Goal: Download file/media

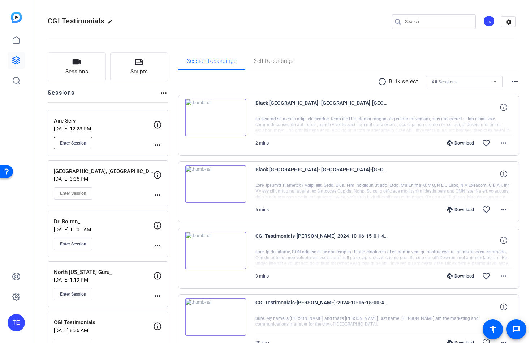
click at [73, 145] on span "Enter Session" at bounding box center [73, 143] width 26 height 6
click at [83, 140] on span "Enter Session" at bounding box center [73, 143] width 26 height 6
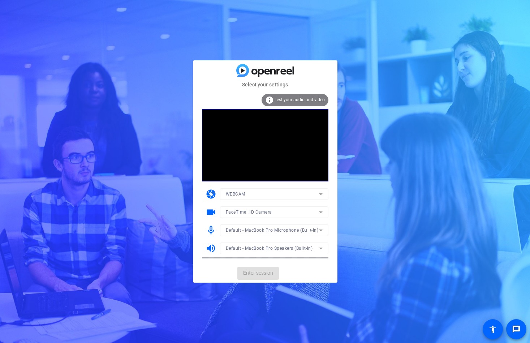
click at [265, 271] on mat-card-actions "Enter session" at bounding box center [265, 273] width 145 height 19
click at [265, 272] on mat-card-actions "Enter session" at bounding box center [265, 273] width 145 height 19
click at [265, 273] on span "Enter session" at bounding box center [258, 273] width 30 height 8
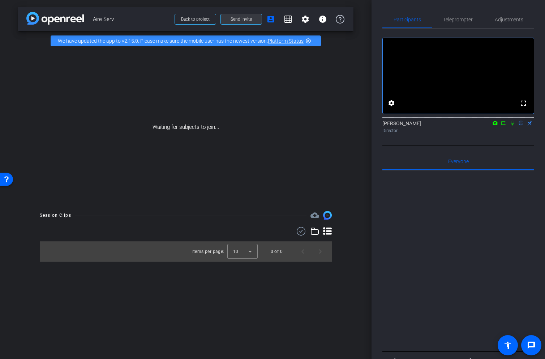
click at [234, 21] on span "Send invite" at bounding box center [241, 19] width 21 height 6
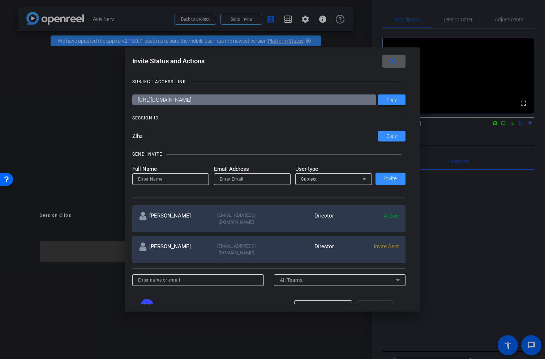
click at [0, 0] on mat-icon "close" at bounding box center [0, 0] width 0 height 0
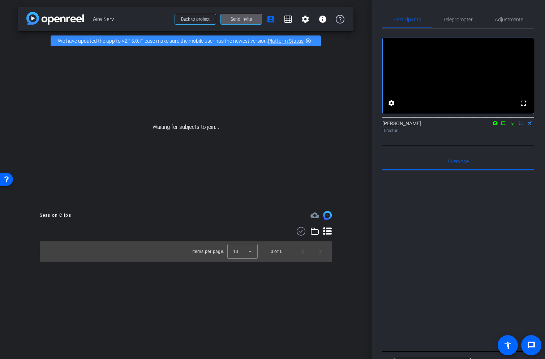
click at [514, 125] on icon at bounding box center [513, 122] width 6 height 5
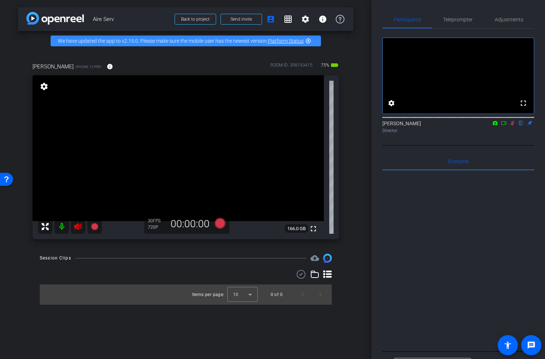
click at [80, 228] on icon at bounding box center [78, 226] width 9 height 9
click at [513, 125] on icon at bounding box center [513, 123] width 4 height 5
click at [521, 14] on span "Adjustments" at bounding box center [509, 19] width 29 height 17
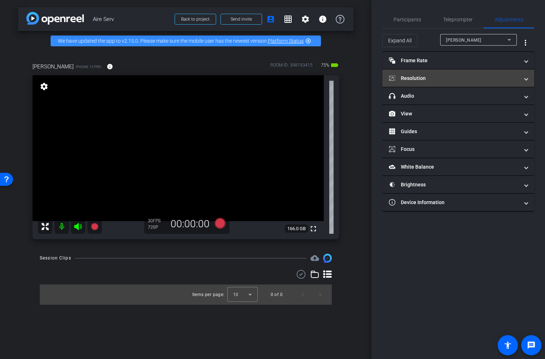
click at [441, 79] on mat-panel-title "Resolution" at bounding box center [454, 78] width 130 height 8
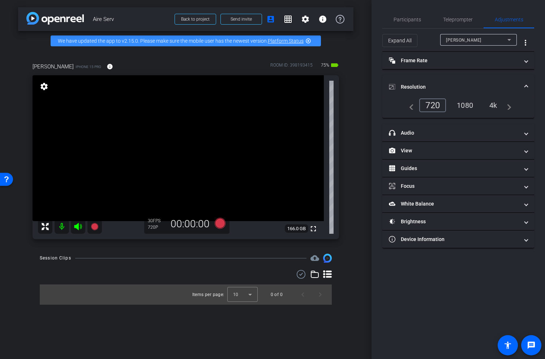
click at [497, 104] on div "4k" at bounding box center [493, 105] width 19 height 12
click at [107, 69] on mat-icon "info" at bounding box center [110, 66] width 7 height 7
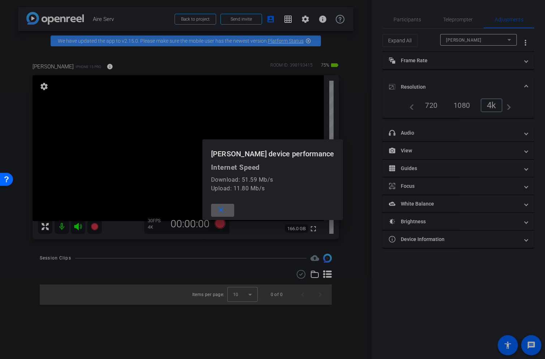
click at [363, 87] on div at bounding box center [272, 179] width 545 height 359
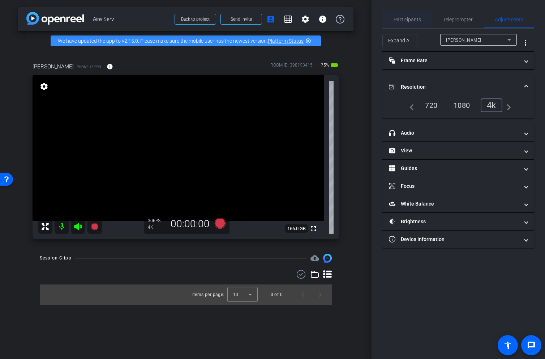
click at [399, 21] on span "Participants" at bounding box center [407, 19] width 27 height 5
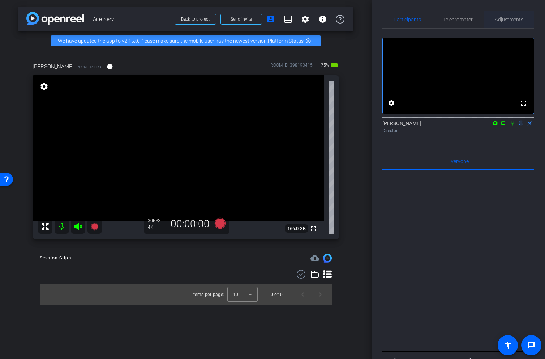
click at [506, 22] on span "Adjustments" at bounding box center [509, 19] width 29 height 17
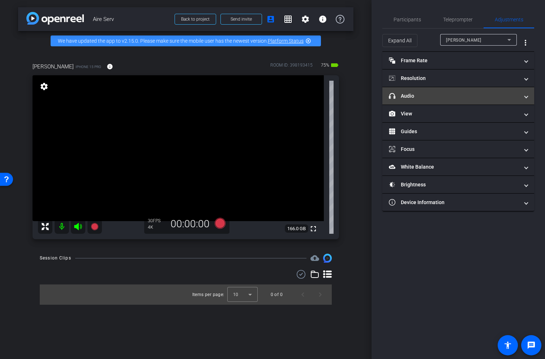
click at [448, 93] on mat-panel-title "headphone icon Audio" at bounding box center [454, 96] width 130 height 8
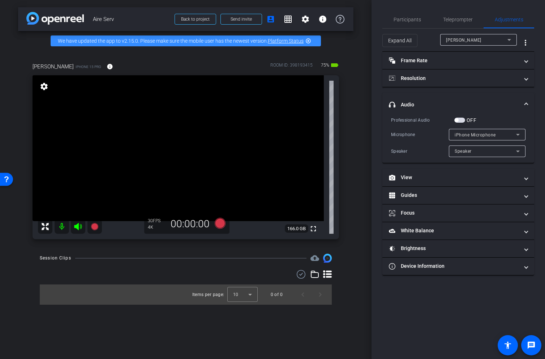
click at [464, 118] on span "button" at bounding box center [459, 119] width 11 height 5
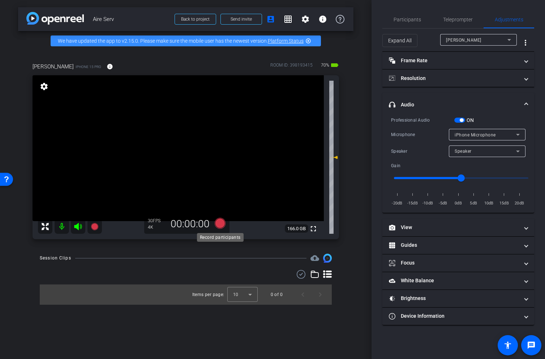
click at [218, 223] on icon at bounding box center [220, 223] width 11 height 11
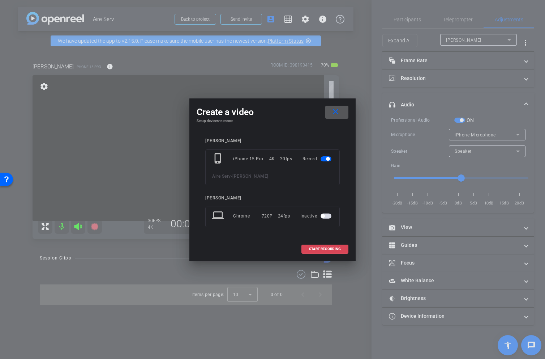
click at [328, 250] on span "START RECORDING" at bounding box center [325, 249] width 32 height 4
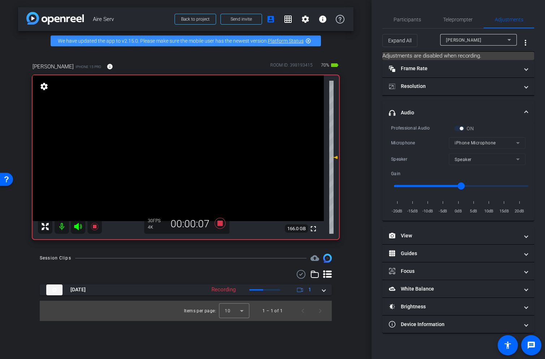
click at [78, 223] on icon at bounding box center [78, 226] width 8 height 7
click at [411, 17] on span "Participants" at bounding box center [407, 19] width 27 height 5
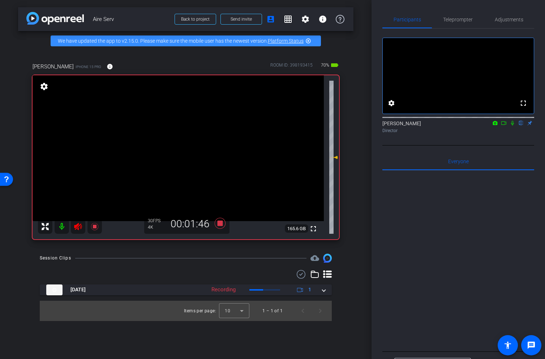
drag, startPoint x: 76, startPoint y: 227, endPoint x: 99, endPoint y: 227, distance: 23.5
click at [76, 227] on icon at bounding box center [78, 226] width 9 height 9
click at [77, 227] on icon at bounding box center [78, 226] width 8 height 7
click at [76, 227] on icon at bounding box center [78, 226] width 9 height 9
click at [78, 229] on icon at bounding box center [78, 226] width 8 height 7
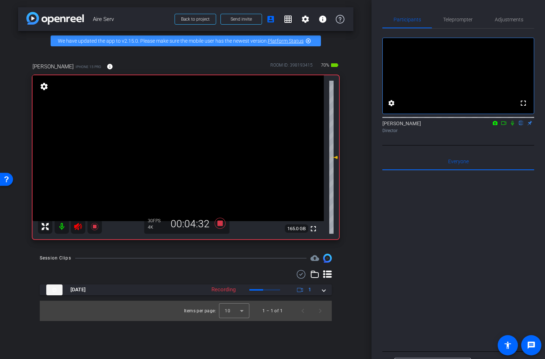
click at [77, 227] on icon at bounding box center [78, 226] width 9 height 9
click at [78, 227] on icon at bounding box center [78, 226] width 8 height 7
click at [78, 227] on icon at bounding box center [78, 226] width 9 height 9
click at [93, 226] on icon at bounding box center [94, 226] width 7 height 7
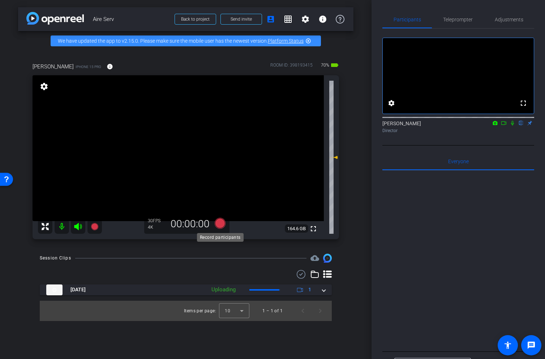
click at [218, 222] on icon at bounding box center [220, 223] width 11 height 11
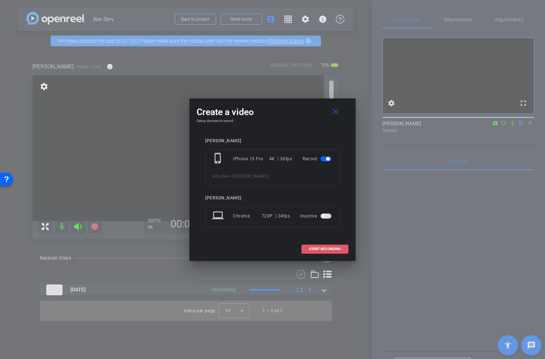
click at [328, 249] on span "START RECORDING" at bounding box center [325, 249] width 32 height 4
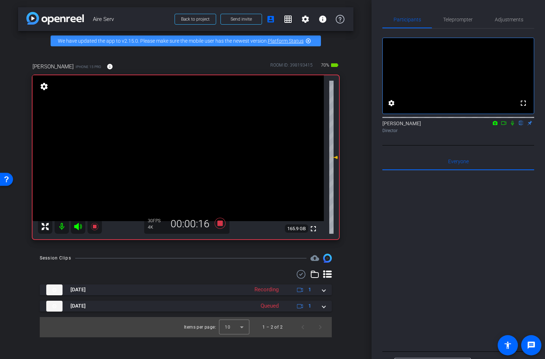
click at [77, 229] on icon at bounding box center [78, 226] width 8 height 7
click at [91, 227] on icon at bounding box center [94, 226] width 9 height 9
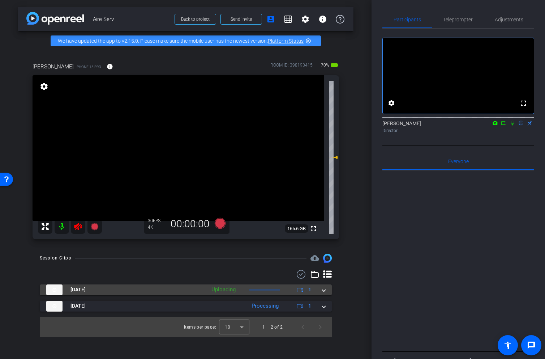
drag, startPoint x: 77, startPoint y: 228, endPoint x: 154, endPoint y: 294, distance: 101.5
click at [77, 228] on icon at bounding box center [78, 226] width 9 height 9
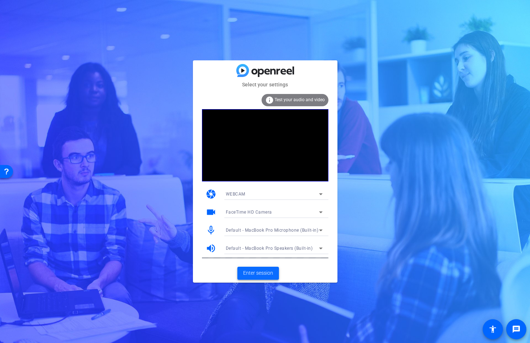
click at [273, 267] on span at bounding box center [258, 273] width 42 height 17
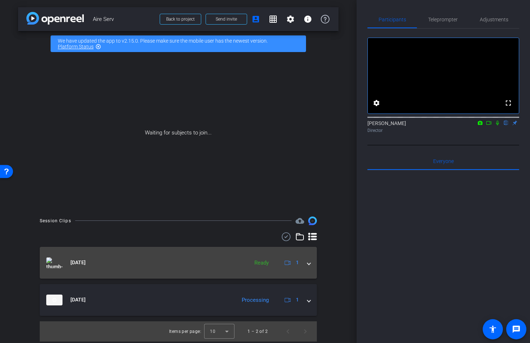
click at [312, 263] on mat-expansion-panel-header "Aug 28, 2025 Ready 1" at bounding box center [178, 263] width 277 height 32
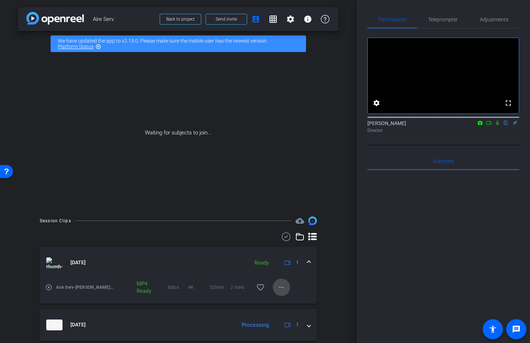
click at [283, 290] on mat-icon "more_horiz" at bounding box center [281, 287] width 9 height 9
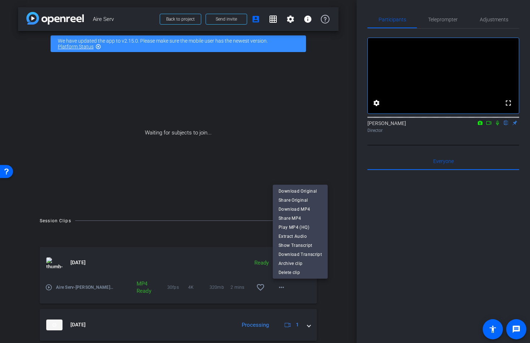
click at [295, 189] on span "Download Original" at bounding box center [300, 191] width 43 height 9
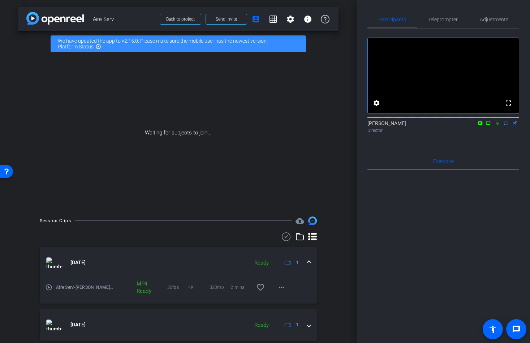
scroll to position [23, 0]
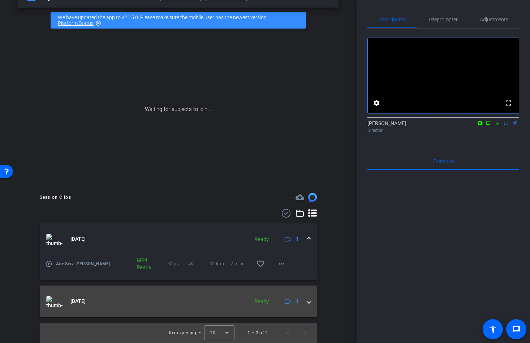
drag, startPoint x: 306, startPoint y: 302, endPoint x: 310, endPoint y: 302, distance: 4.3
click at [306, 302] on div "Aug 28, 2025 Ready 1" at bounding box center [176, 301] width 261 height 11
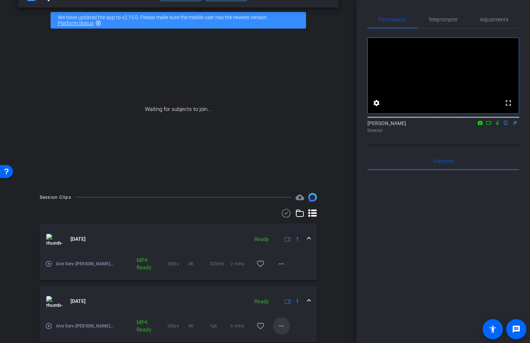
click at [283, 324] on mat-icon "more_horiz" at bounding box center [281, 326] width 9 height 9
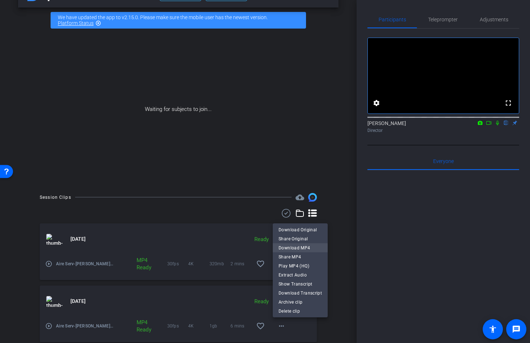
click at [300, 250] on span "Download MP4" at bounding box center [300, 247] width 43 height 9
